Goal: Transaction & Acquisition: Purchase product/service

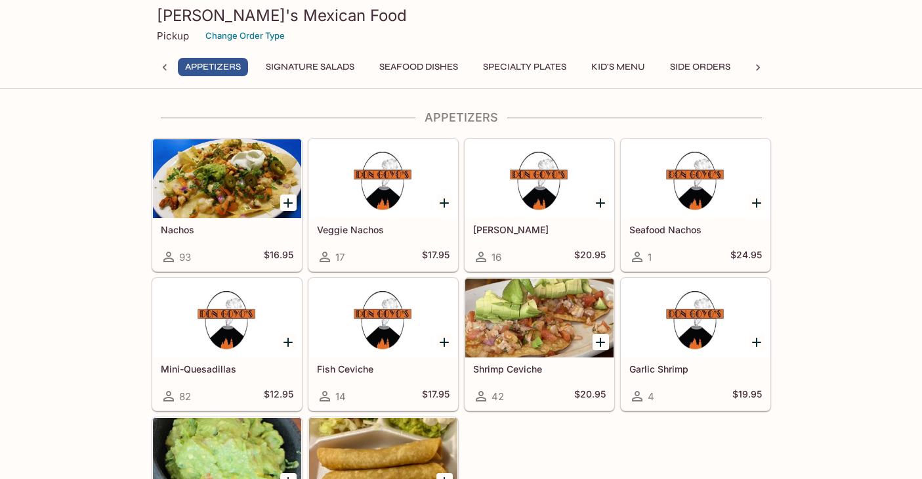
click at [553, 66] on button "Specialty Plates" at bounding box center [525, 67] width 98 height 18
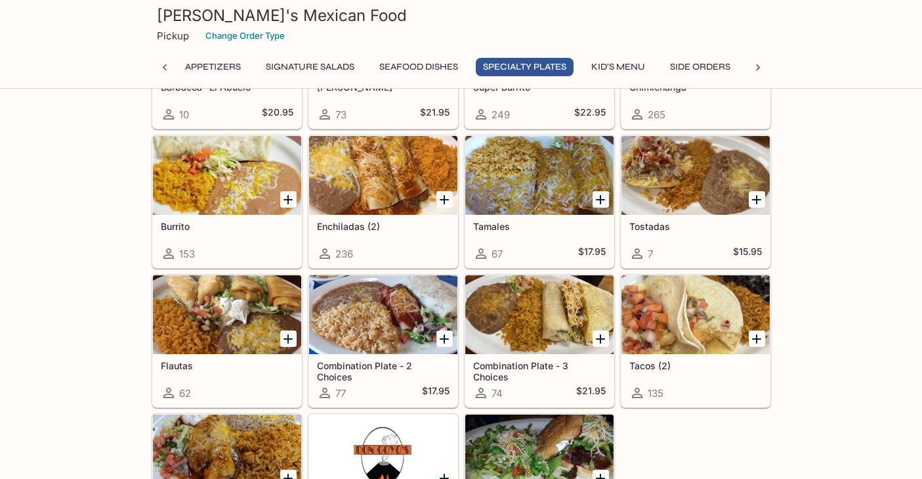
scroll to position [1402, 0]
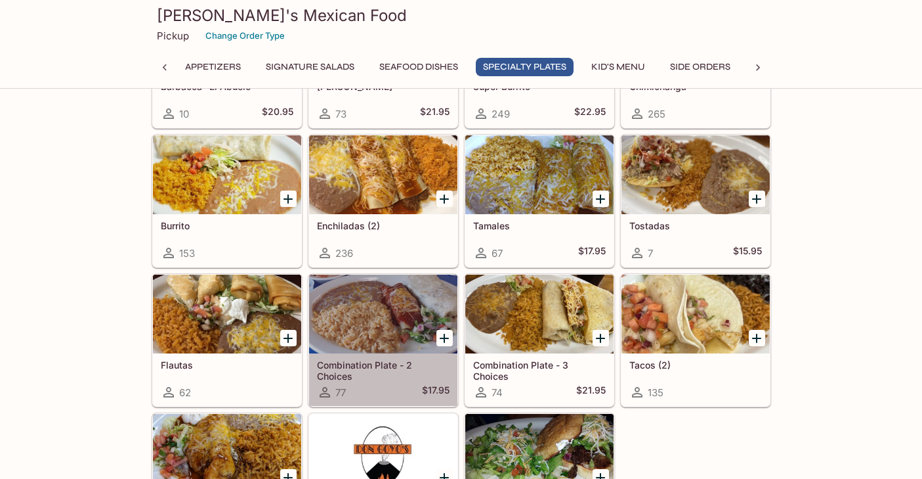
click at [397, 333] on div at bounding box center [383, 313] width 148 height 79
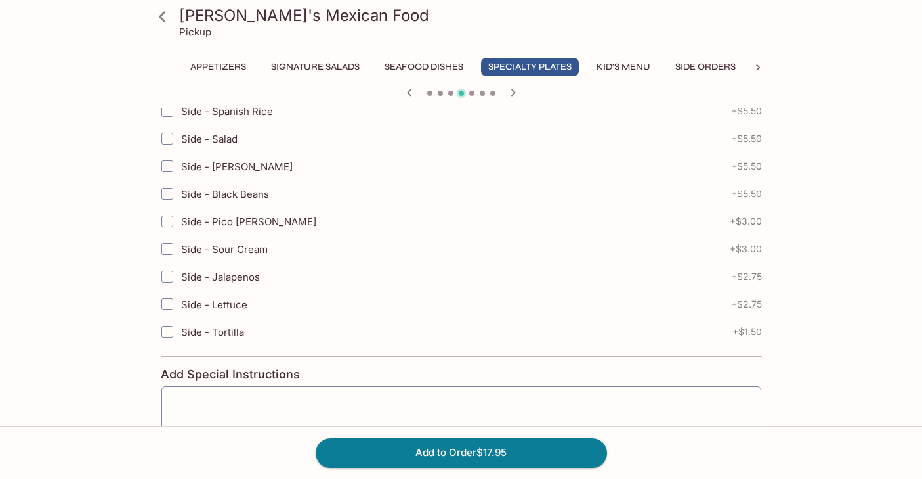
scroll to position [1042, 0]
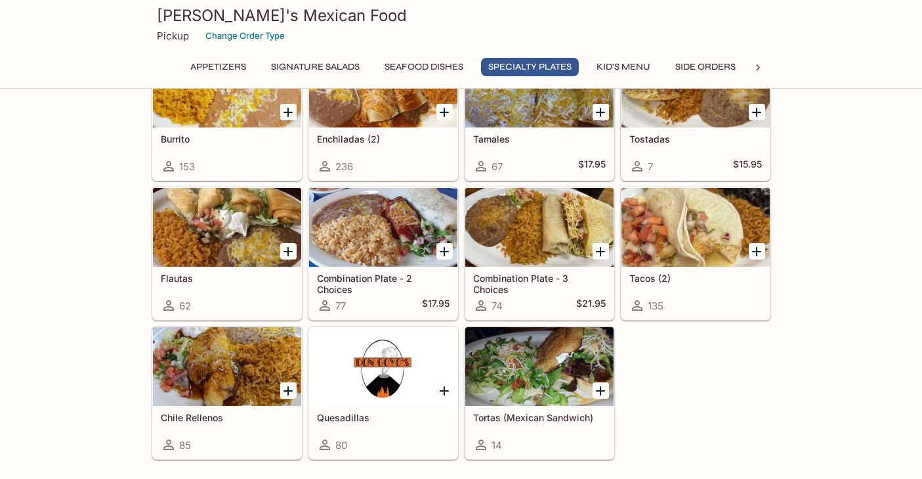
scroll to position [1490, 0]
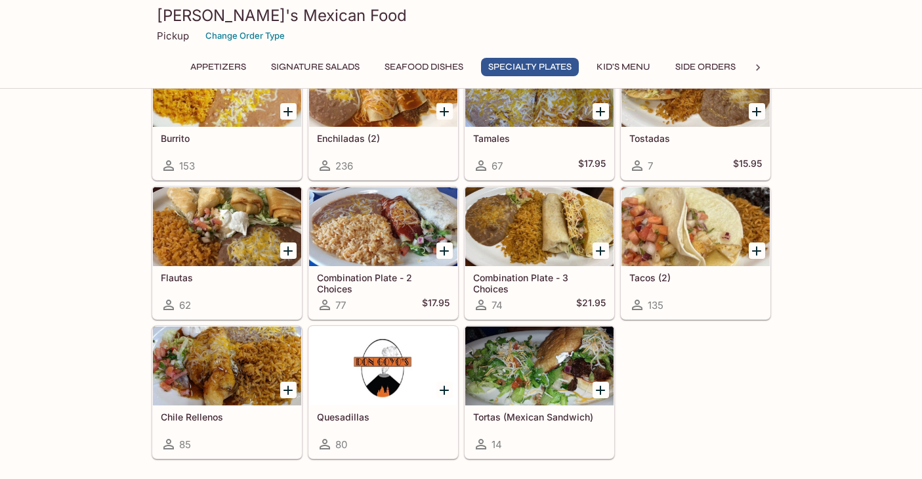
click at [286, 307] on div "62" at bounding box center [227, 305] width 133 height 16
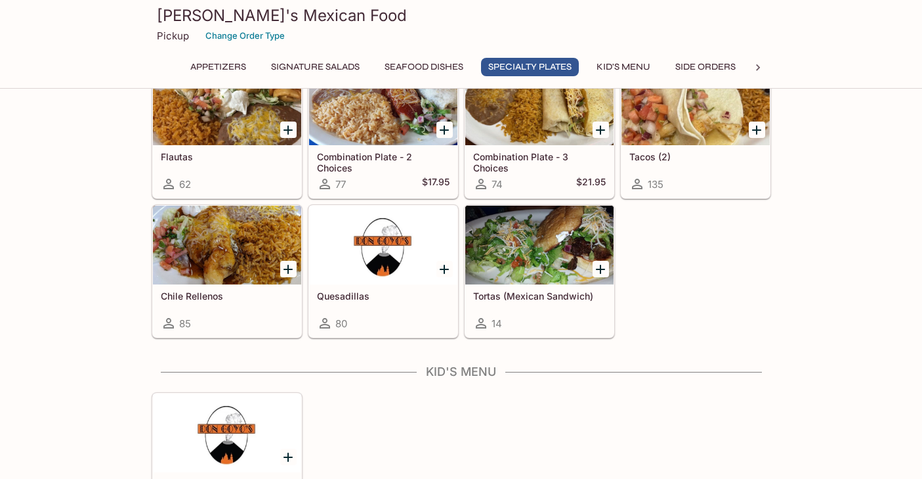
scroll to position [1617, 0]
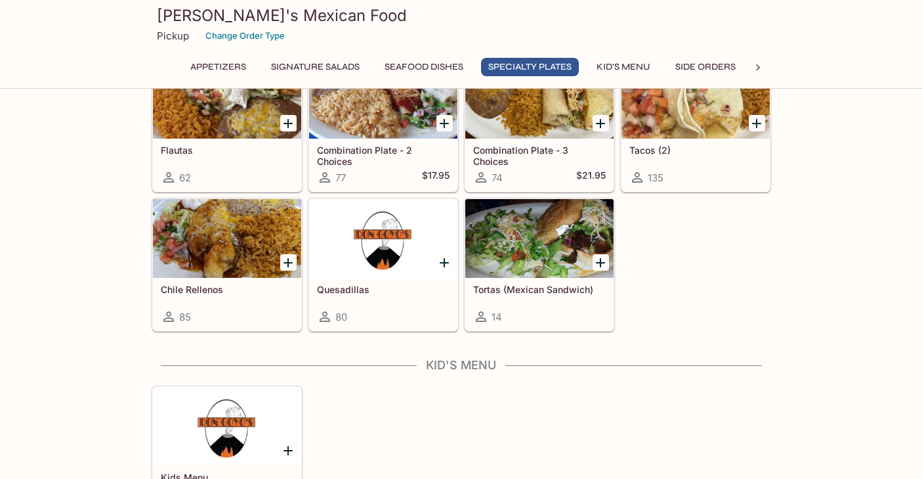
click at [258, 240] on div at bounding box center [227, 238] width 148 height 79
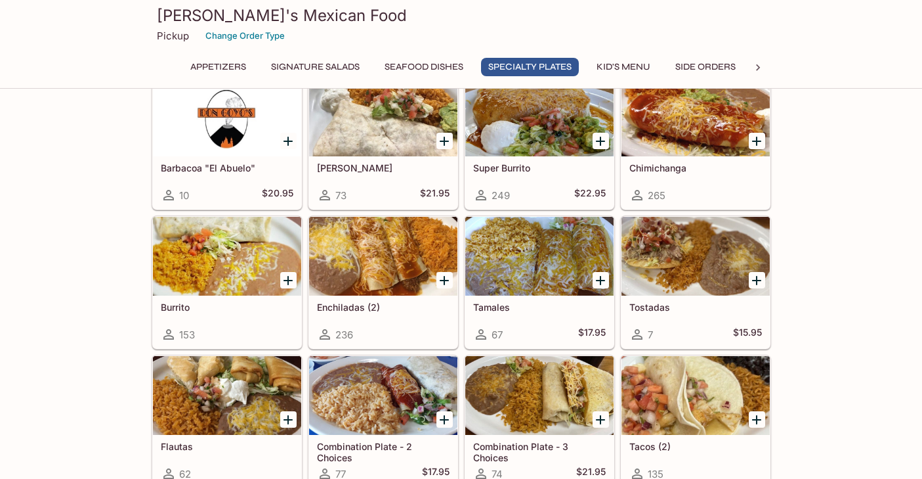
scroll to position [1321, 0]
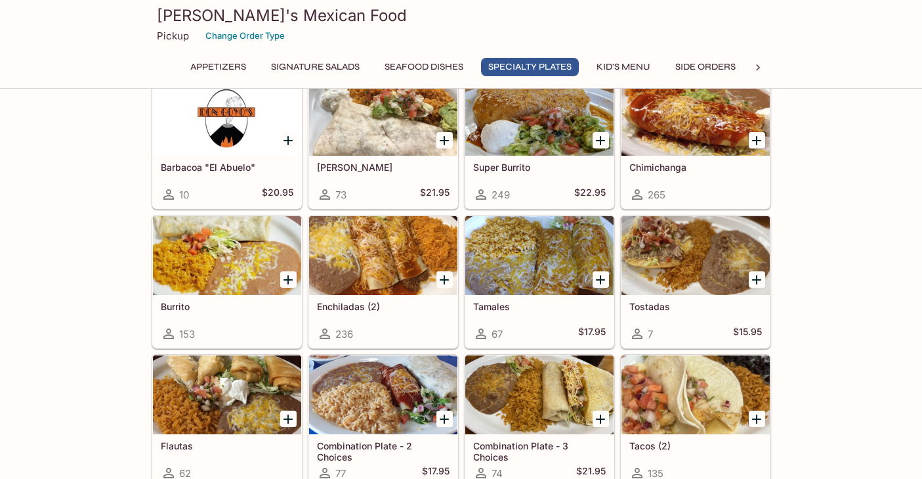
click at [664, 117] on div at bounding box center [696, 116] width 148 height 79
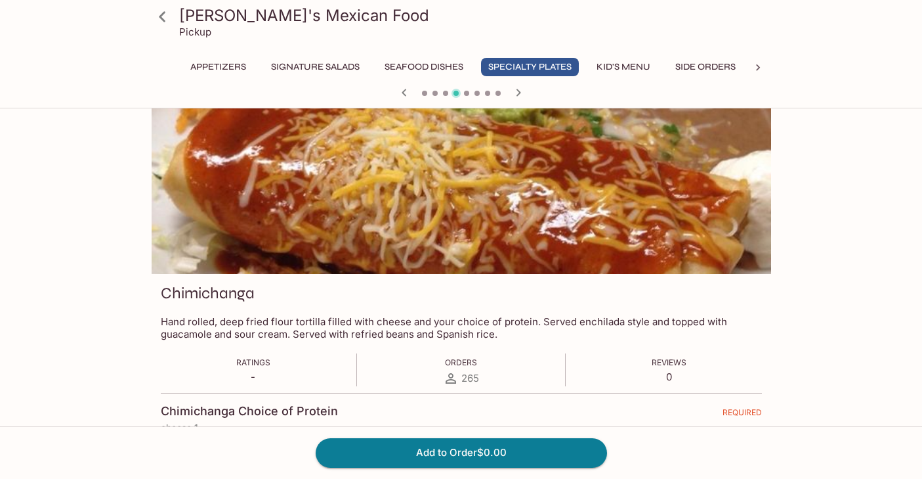
scroll to position [22, 0]
